Goal: Information Seeking & Learning: Learn about a topic

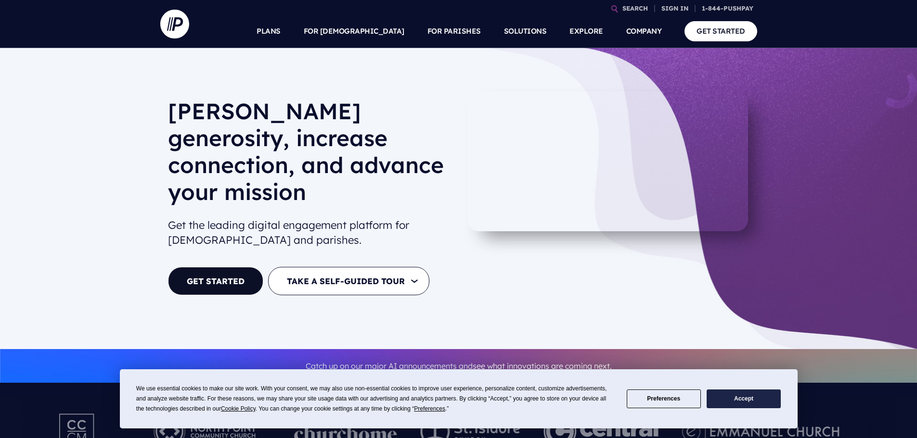
click at [743, 404] on button "Accept" at bounding box center [744, 399] width 74 height 19
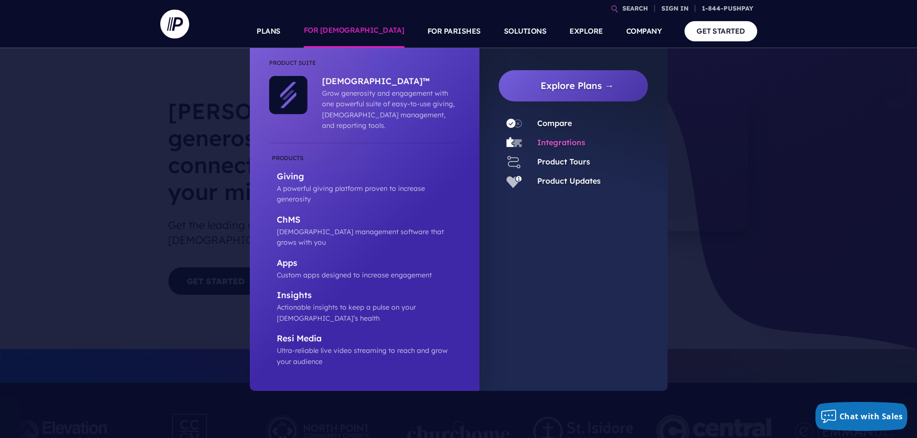
click at [564, 139] on link "Integrations" at bounding box center [561, 143] width 48 height 10
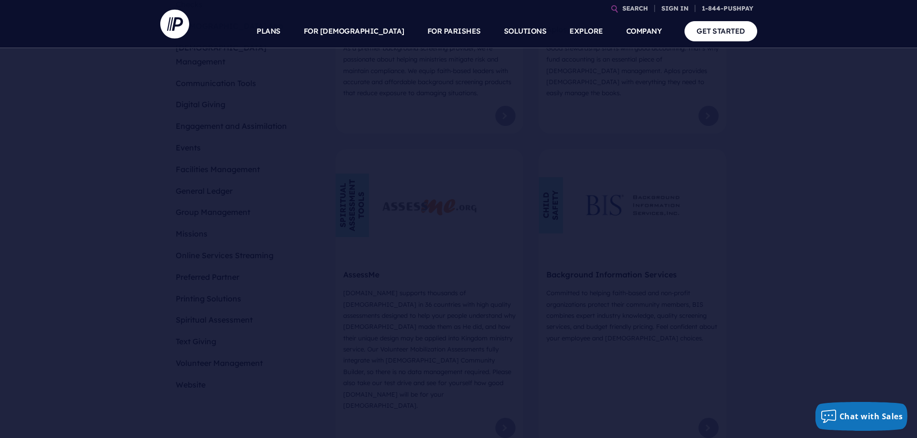
scroll to position [481, 0]
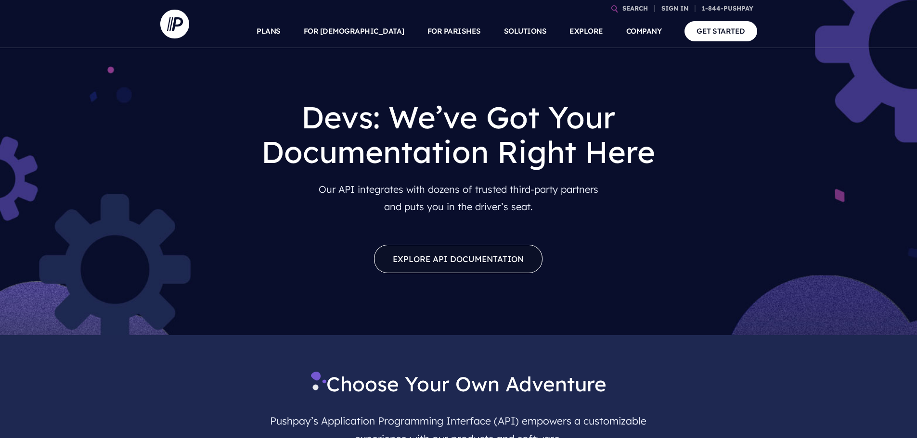
click at [457, 256] on link "Explore API Documentation" at bounding box center [458, 259] width 168 height 28
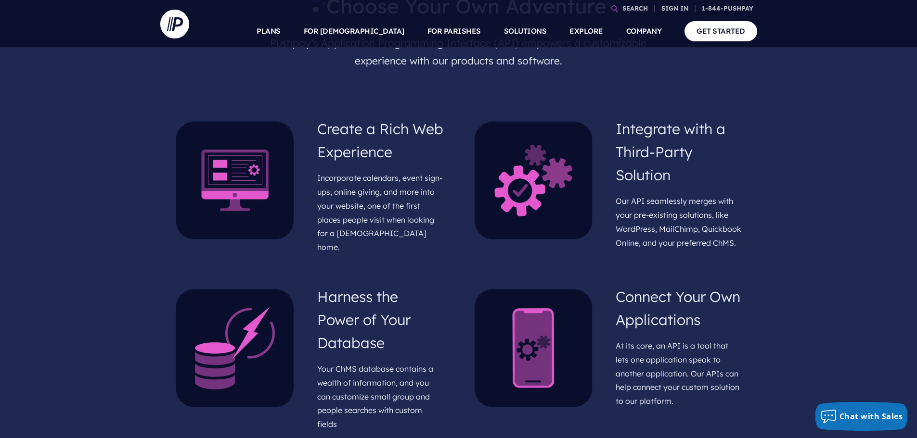
scroll to position [385, 0]
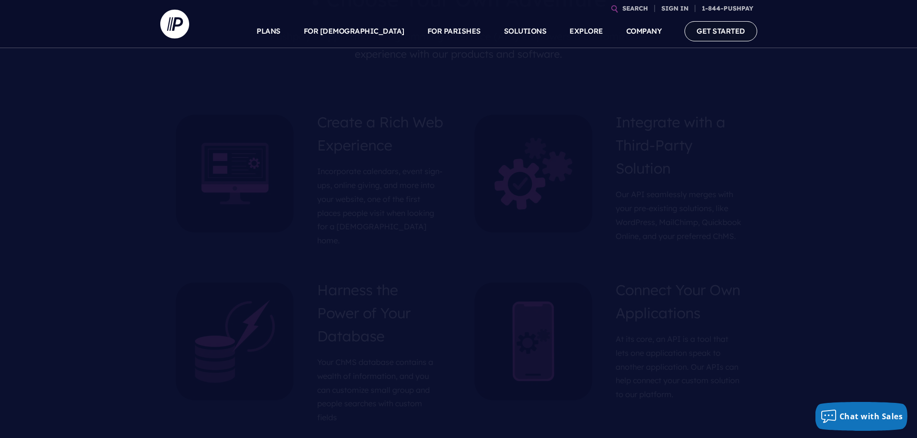
click at [718, 31] on link "GET STARTED" at bounding box center [720, 31] width 73 height 20
